Goal: Task Accomplishment & Management: Understand process/instructions

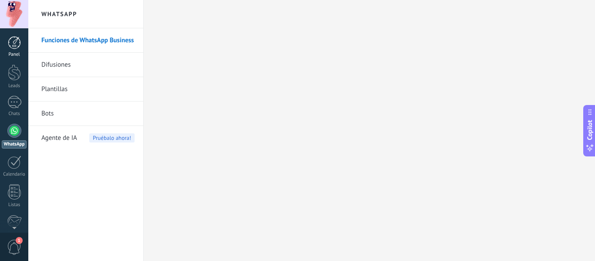
click at [23, 41] on link "Panel" at bounding box center [14, 46] width 28 height 21
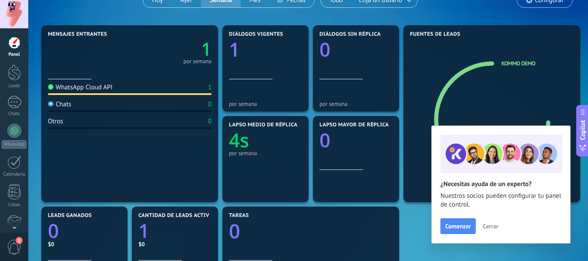
scroll to position [87, 0]
drag, startPoint x: 81, startPoint y: 95, endPoint x: 87, endPoint y: 95, distance: 5.7
click at [82, 95] on div "WhatsApp Cloud API 1 Chats 0 Otros 0" at bounding box center [130, 138] width 164 height 117
click at [92, 93] on div "WhatsApp Cloud API 1" at bounding box center [130, 90] width 164 height 12
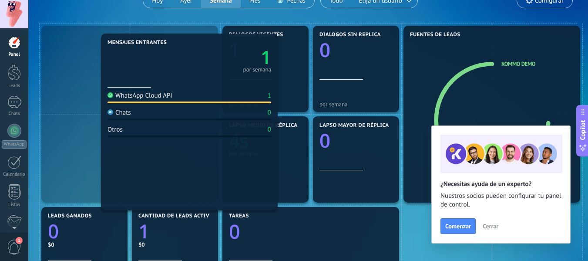
drag, startPoint x: 92, startPoint y: 93, endPoint x: 104, endPoint y: 93, distance: 11.3
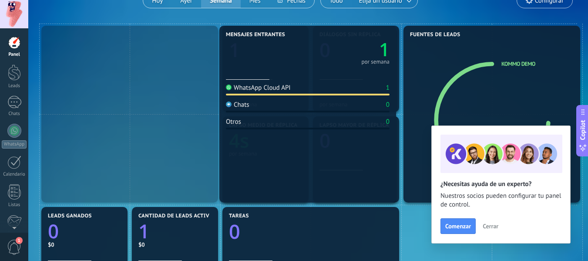
drag, startPoint x: 156, startPoint y: 98, endPoint x: 330, endPoint y: 91, distance: 173.9
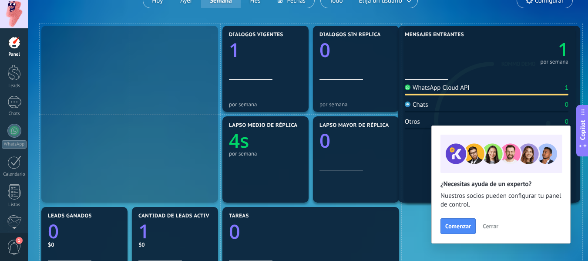
drag, startPoint x: 103, startPoint y: 69, endPoint x: 498, endPoint y: 65, distance: 394.6
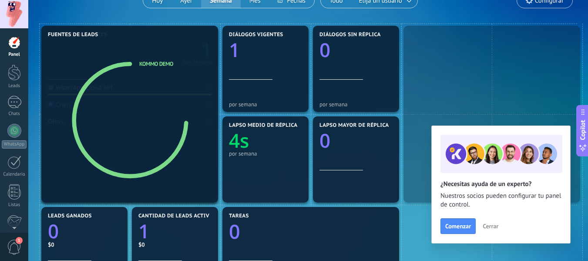
drag, startPoint x: 498, startPoint y: 65, endPoint x: 27, endPoint y: 45, distance: 471.7
click at [27, 45] on body ".abccls-1,.abccls-2{fill-rule:evenodd}.abccls-2{fill:#fff} .abfcls-1{fill:none}…" at bounding box center [294, 43] width 588 height 261
drag, startPoint x: 491, startPoint y: 110, endPoint x: 74, endPoint y: 39, distance: 423.2
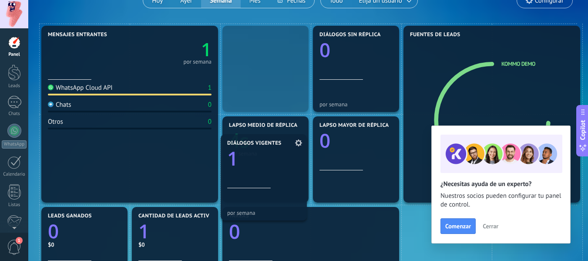
drag, startPoint x: 237, startPoint y: 59, endPoint x: 235, endPoint y: 167, distance: 108.0
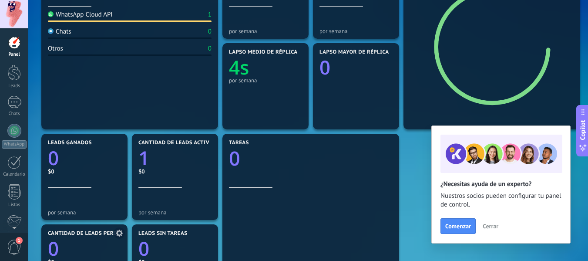
scroll to position [218, 0]
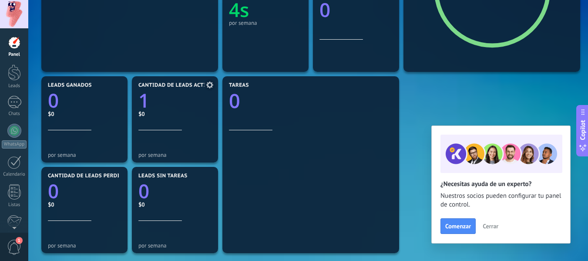
click at [183, 107] on icon "1" at bounding box center [174, 97] width 73 height 19
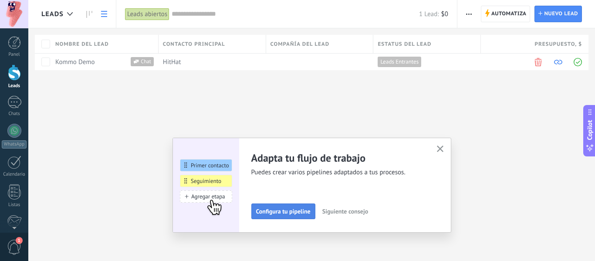
click at [272, 214] on span "Configura tu pipeline" at bounding box center [283, 211] width 54 height 6
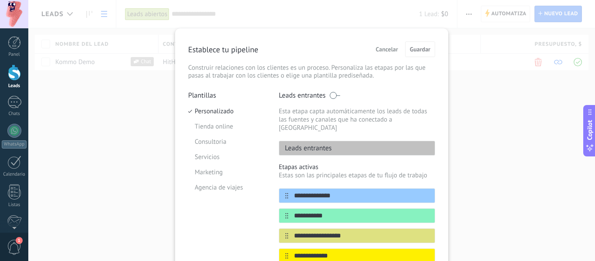
scroll to position [164, 0]
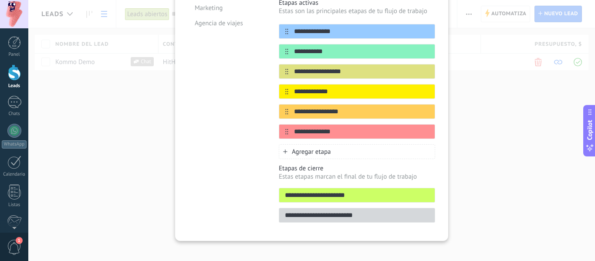
click at [501, 64] on div "**********" at bounding box center [311, 130] width 567 height 261
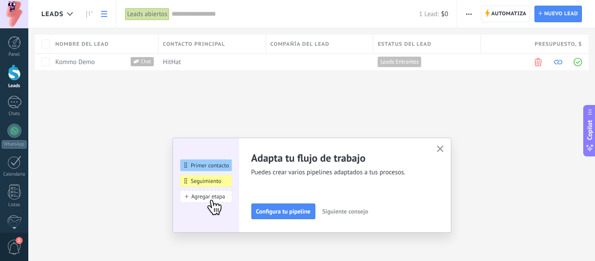
scroll to position [0, 0]
